Goal: Use online tool/utility: Utilize a website feature to perform a specific function

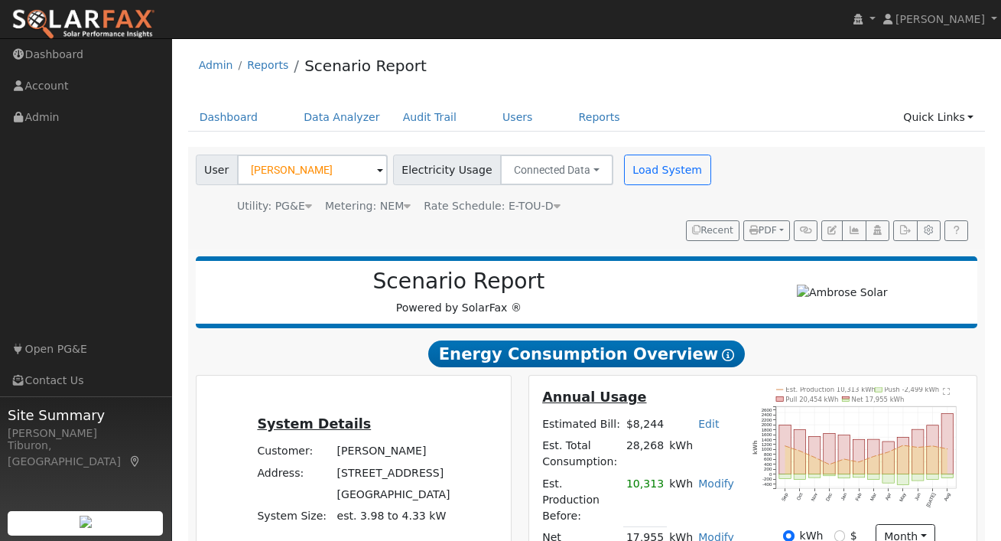
scroll to position [1390, 0]
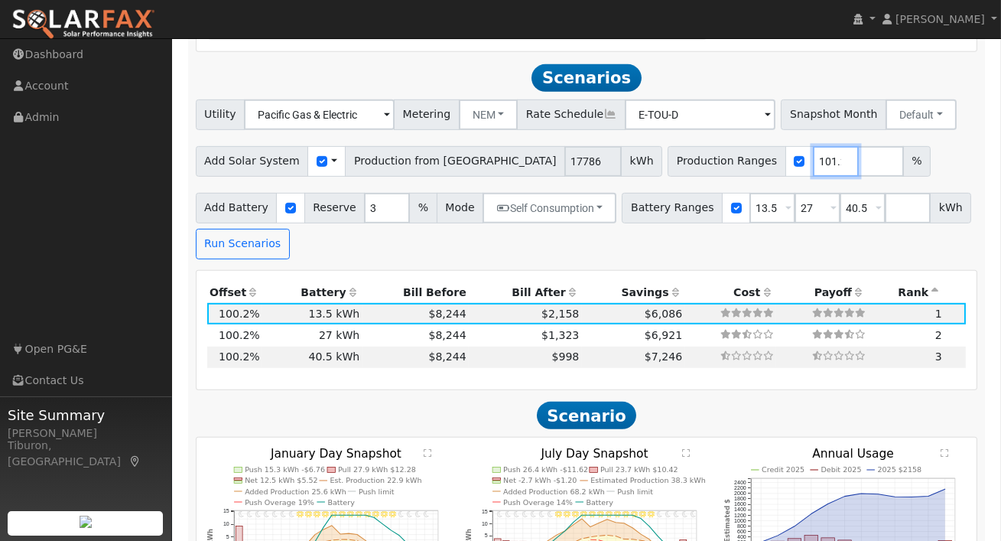
click at [813, 146] on input "101.2" at bounding box center [836, 161] width 46 height 31
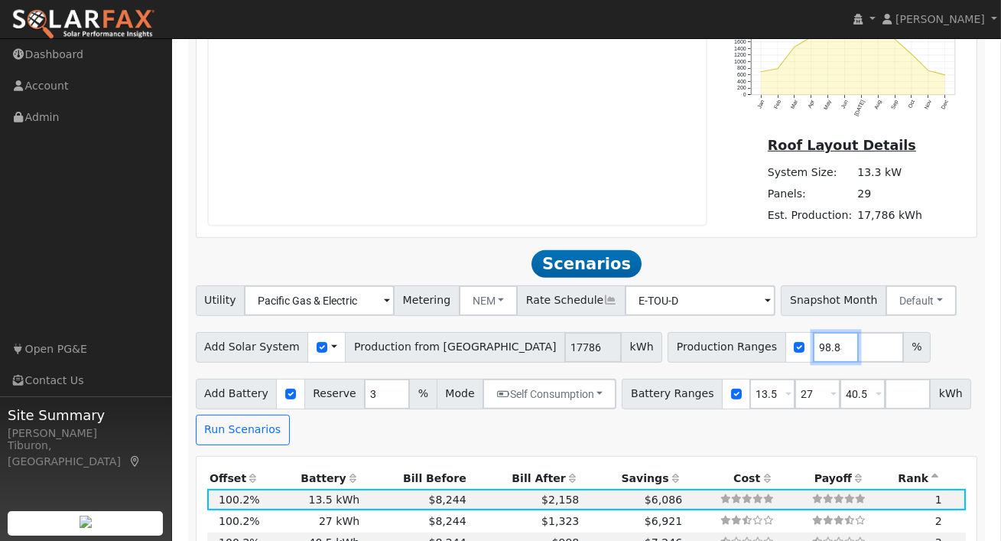
scroll to position [0, 4]
type input "98.84"
drag, startPoint x: 765, startPoint y: 376, endPoint x: 729, endPoint y: 378, distance: 36.0
click at [729, 378] on div "Battery Ranges 13.5 Overrides Reserve % Mode None None Self Consumption Peak Sa…" at bounding box center [796, 393] width 349 height 31
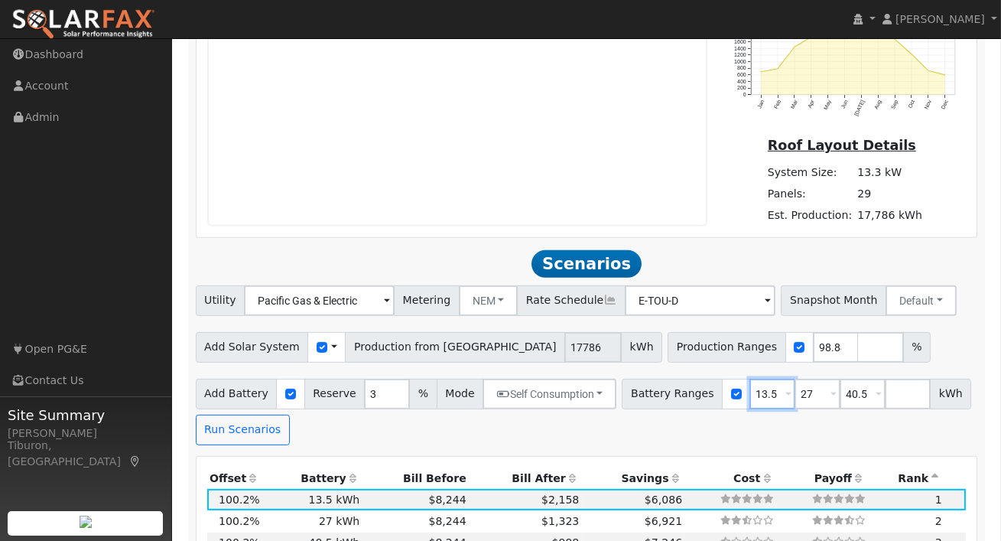
type input "27"
type input "40.5"
type input "27"
drag, startPoint x: 809, startPoint y: 378, endPoint x: 780, endPoint y: 378, distance: 29.1
click at [794, 378] on input "40.5" at bounding box center [817, 393] width 46 height 31
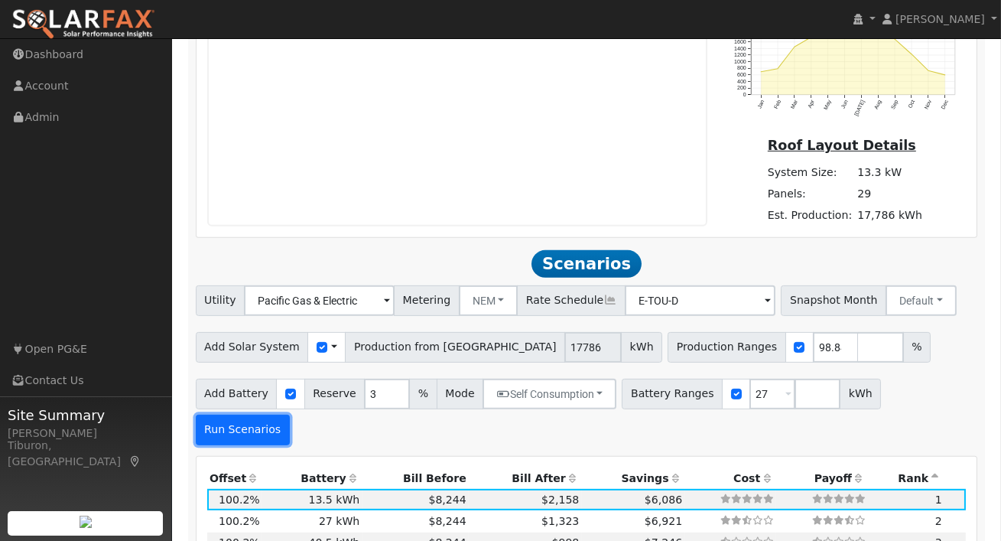
click at [290, 414] on button "Run Scenarios" at bounding box center [243, 429] width 94 height 31
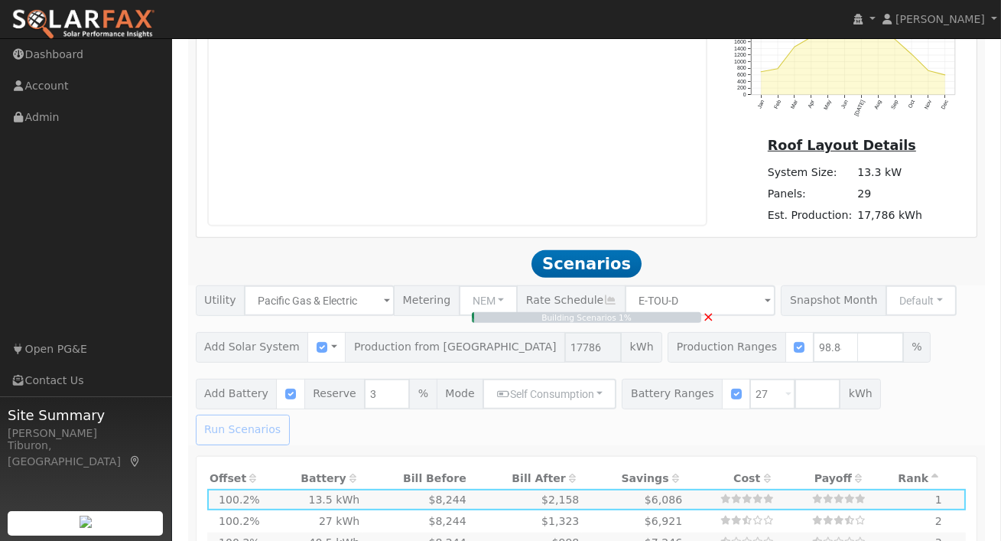
type input "$41,020"
type input "$32,400"
type input "$22,026"
type input "11.7"
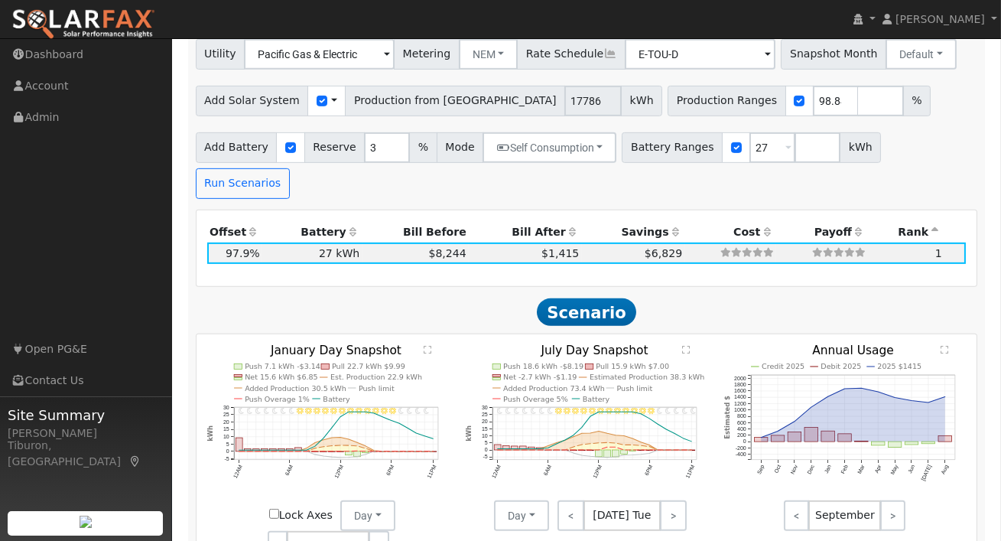
scroll to position [1489, 0]
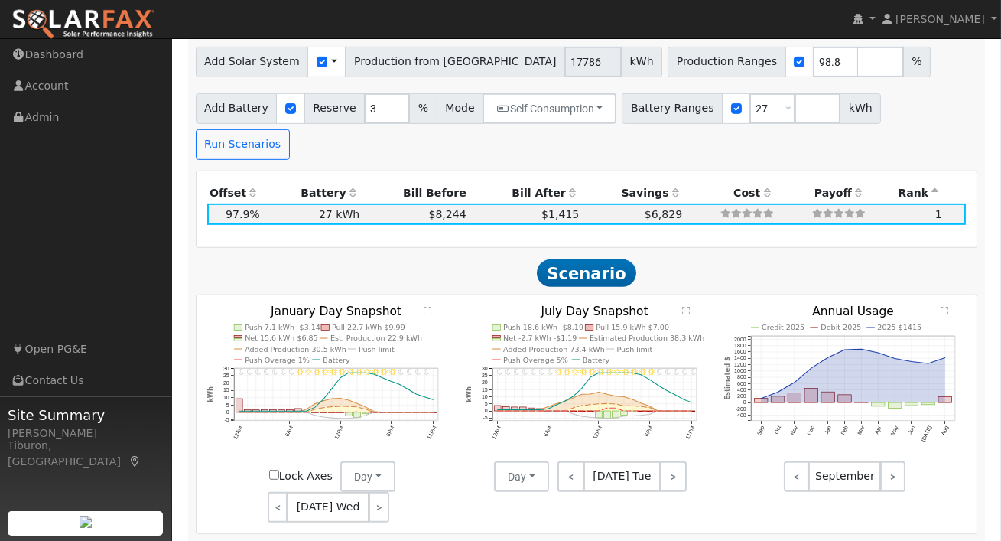
click at [321, 492] on span "[DATE] Wed" at bounding box center [328, 507] width 83 height 31
click at [367, 461] on button "Day" at bounding box center [367, 476] width 55 height 31
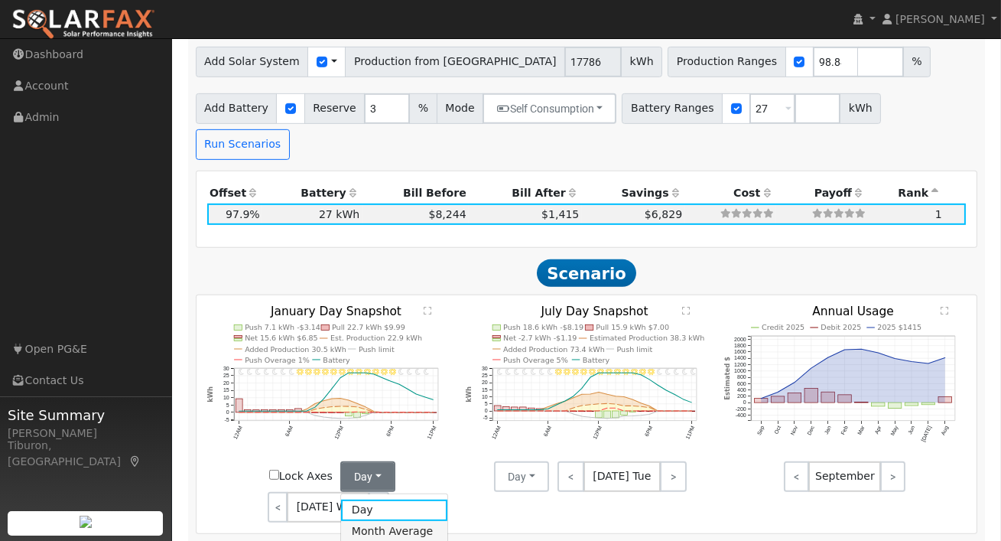
click at [377, 521] on link "Month Average" at bounding box center [394, 531] width 106 height 21
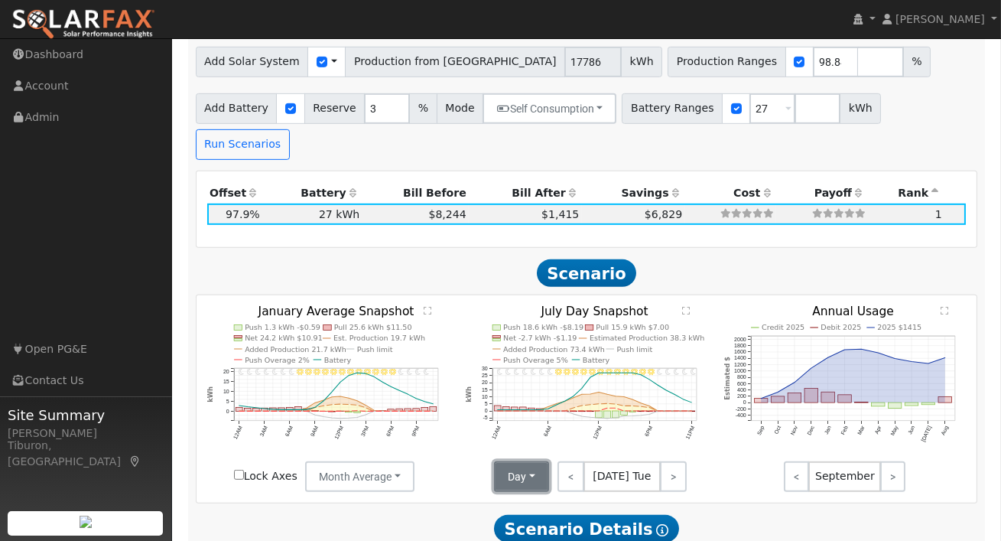
click at [524, 461] on button "Day" at bounding box center [521, 476] width 55 height 31
click at [520, 521] on link "Month Average" at bounding box center [548, 531] width 106 height 21
click at [239, 469] on input "Lock Axes" at bounding box center [239, 474] width 10 height 10
checkbox input "true"
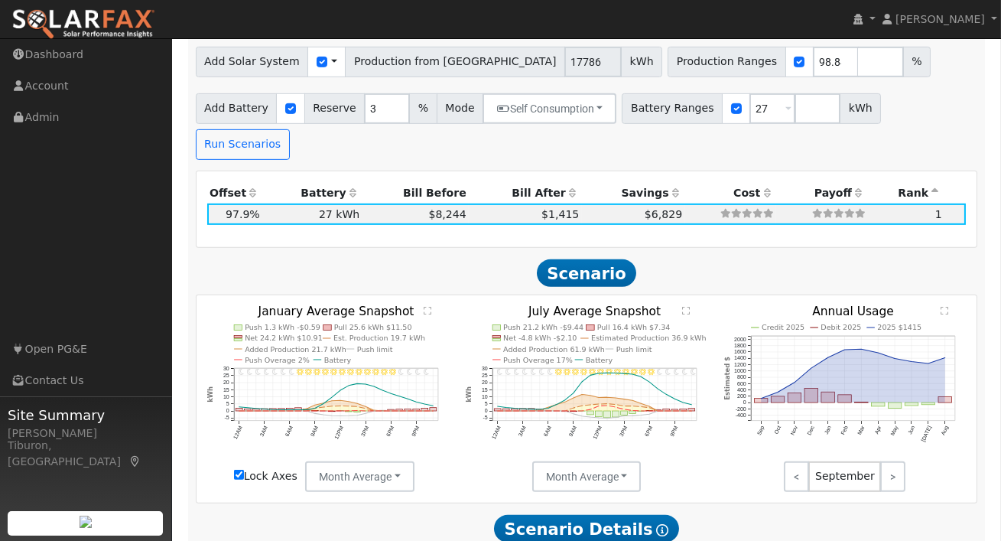
click at [428, 307] on text "" at bounding box center [428, 311] width 8 height 9
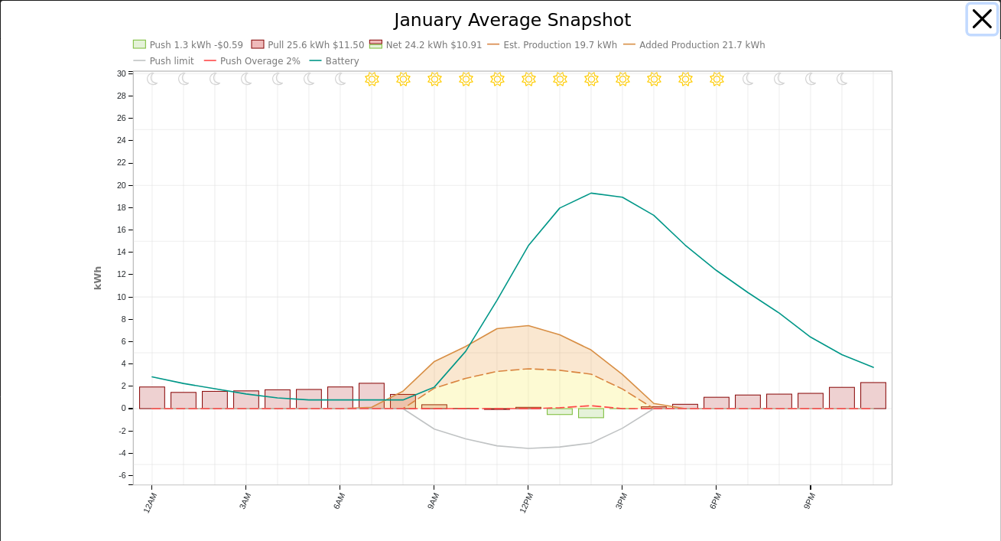
click at [976, 21] on button "button" at bounding box center [982, 19] width 29 height 29
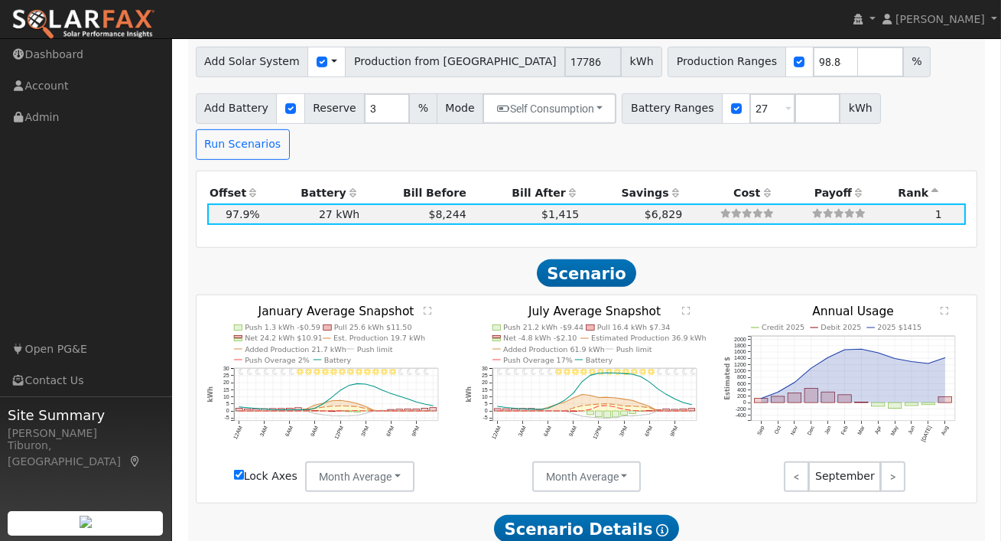
click at [684, 307] on text "" at bounding box center [686, 311] width 8 height 9
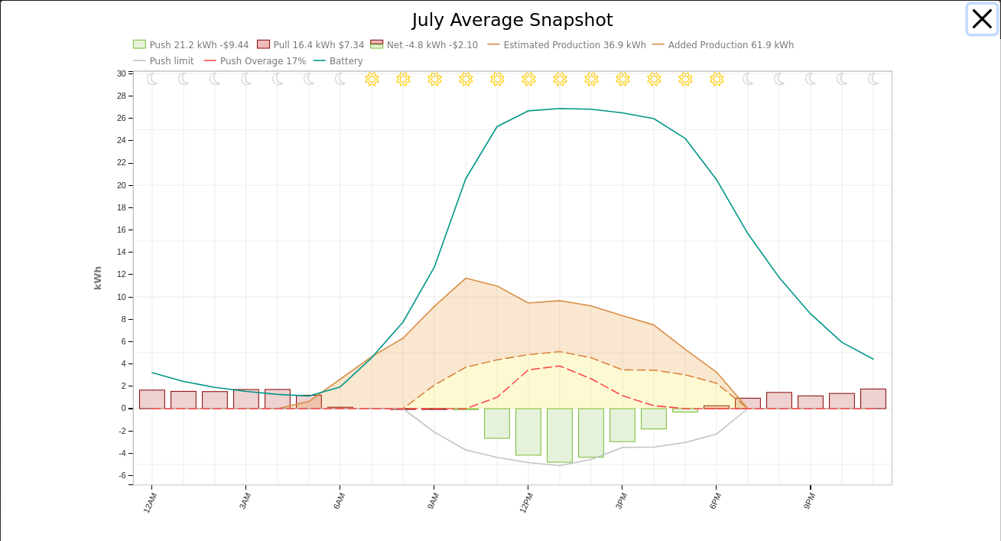
click at [981, 18] on button "button" at bounding box center [982, 19] width 29 height 29
